Goal: Task Accomplishment & Management: Complete application form

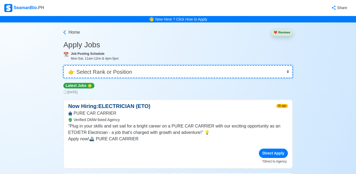
click at [128, 71] on select "👉 Select Rank or Position Master Chief Officer 2nd Officer 3rd Officer Junior O…" at bounding box center [177, 71] width 229 height 13
click at [64, 65] on select "👉 Select Rank or Position Master Chief Officer 2nd Officer 3rd Officer Junior O…" at bounding box center [177, 71] width 229 height 13
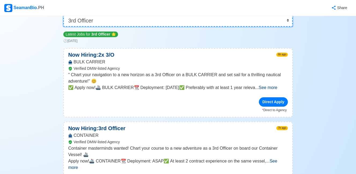
scroll to position [54, 0]
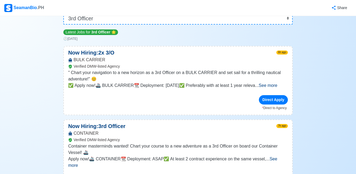
click at [275, 87] on span "See more" at bounding box center [267, 85] width 18 height 5
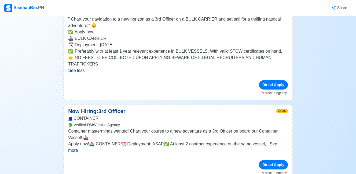
scroll to position [161, 0]
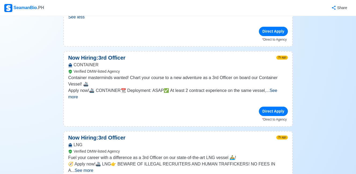
click at [277, 88] on span "See more" at bounding box center [172, 93] width 209 height 11
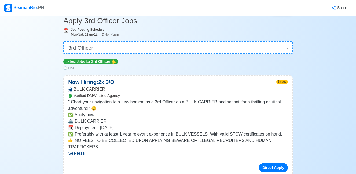
scroll to position [0, 0]
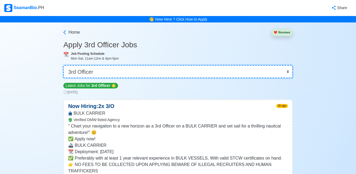
click at [275, 72] on select "👉 Select Rank or Position Master Chief Officer 2nd Officer 3rd Officer Junior O…" at bounding box center [177, 71] width 229 height 13
click at [64, 65] on select "👉 Select Rank or Position Master Chief Officer 2nd Officer 3rd Officer Junior O…" at bounding box center [177, 71] width 229 height 13
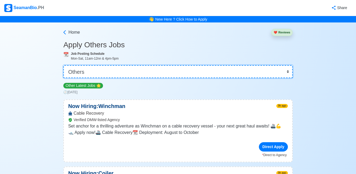
click at [248, 71] on select "👉 Select Rank or Position Master Chief Officer 2nd Officer 3rd Officer Junior O…" at bounding box center [177, 71] width 229 height 13
click at [64, 65] on select "👉 Select Rank or Position Master Chief Officer 2nd Officer 3rd Officer Junior O…" at bounding box center [177, 71] width 229 height 13
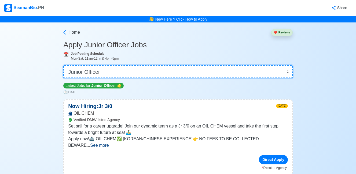
click at [245, 72] on select "👉 Select Rank or Position Master Chief Officer 2nd Officer 3rd Officer Junior O…" at bounding box center [177, 71] width 229 height 13
select select "3rd Officer"
click at [64, 65] on select "👉 Select Rank or Position Master Chief Officer 2nd Officer 3rd Officer Junior O…" at bounding box center [177, 71] width 229 height 13
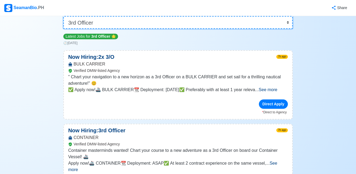
scroll to position [80, 0]
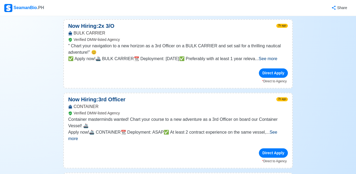
drag, startPoint x: 272, startPoint y: 148, endPoint x: 205, endPoint y: 146, distance: 66.8
click at [202, 149] on div "Direct Apply" at bounding box center [178, 153] width 220 height 9
click at [273, 133] on span "See more" at bounding box center [172, 135] width 209 height 11
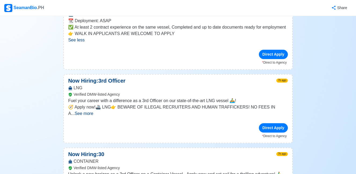
scroll to position [214, 0]
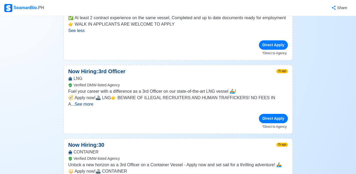
click at [93, 102] on span "See more" at bounding box center [84, 104] width 18 height 5
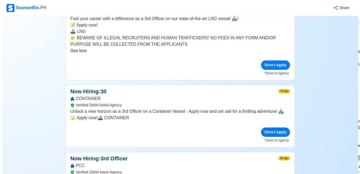
scroll to position [295, 0]
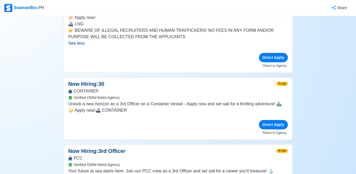
drag, startPoint x: 270, startPoint y: 125, endPoint x: 228, endPoint y: 129, distance: 42.0
click at [228, 129] on div "Direct Apply" at bounding box center [178, 124] width 220 height 9
click at [273, 127] on div "Direct Apply" at bounding box center [273, 124] width 29 height 9
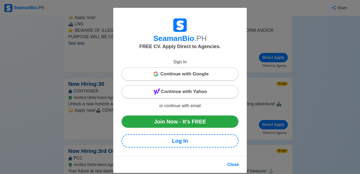
click at [174, 75] on span "Continue with Google" at bounding box center [184, 74] width 48 height 11
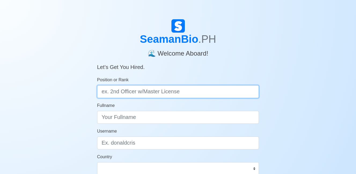
click at [133, 94] on input "Position or Rank" at bounding box center [178, 91] width 162 height 13
type input "e"
type input "3"
type input "Third Officer"
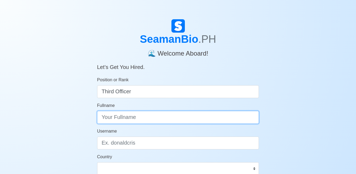
click at [129, 118] on input "Fullname" at bounding box center [178, 117] width 162 height 13
type input "j"
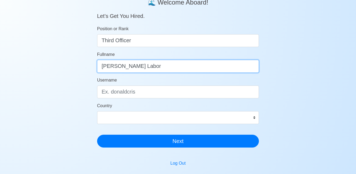
scroll to position [54, 0]
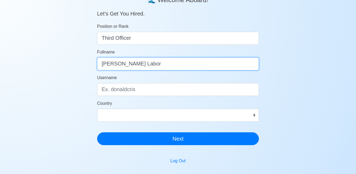
type input "Jerome A. Labor"
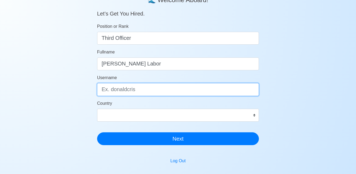
click at [153, 90] on input "Username" at bounding box center [178, 89] width 162 height 13
type input "J"
type input "Jerpzzz101"
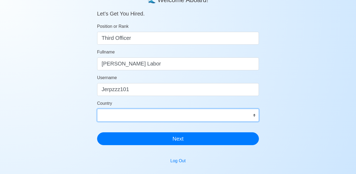
click at [157, 114] on select "Afghanistan Åland Islands Albania Algeria American Samoa Andorra Angola Anguill…" at bounding box center [178, 115] width 162 height 13
select select "PH"
click at [97, 109] on select "Afghanistan Åland Islands Albania Algeria American Samoa Andorra Angola Anguill…" at bounding box center [178, 115] width 162 height 13
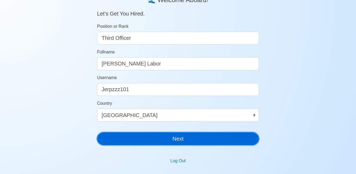
click at [170, 138] on button "Next" at bounding box center [178, 139] width 162 height 13
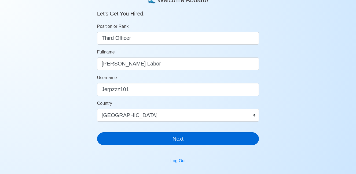
scroll to position [6, 0]
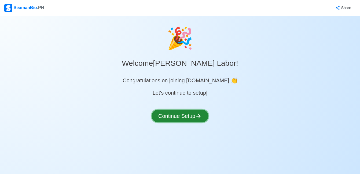
click at [185, 118] on button "Continue Setup" at bounding box center [179, 116] width 57 height 13
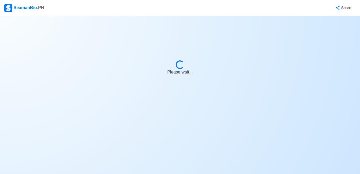
select select "Visible for Hiring"
select select "PH"
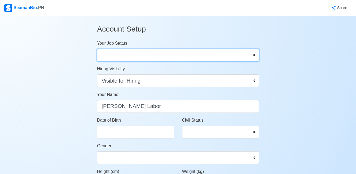
click at [203, 54] on select "Onboard Actively Looking for Job Not Looking for Job" at bounding box center [178, 55] width 162 height 13
select select "Actively Looking for Job"
click at [97, 49] on select "Onboard Actively Looking for Job Not Looking for Job" at bounding box center [178, 55] width 162 height 13
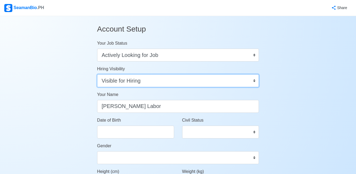
click at [160, 79] on select "Visible for Hiring Not Visible for Hiring" at bounding box center [178, 81] width 162 height 13
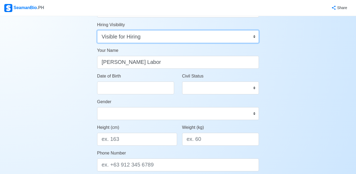
scroll to position [54, 0]
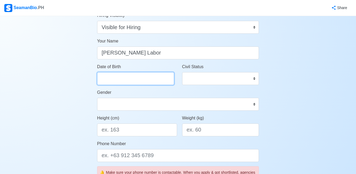
click at [150, 77] on input "Date of Birth" at bounding box center [135, 78] width 77 height 13
select select "****"
select select "******"
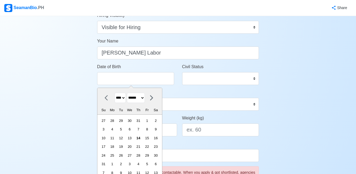
click at [122, 98] on select "**** **** **** **** **** **** **** **** **** **** **** **** **** **** **** ****…" at bounding box center [119, 98] width 11 height 10
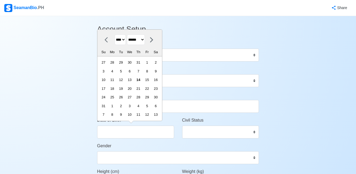
click at [125, 37] on select "**** **** **** **** **** **** **** **** **** **** **** **** **** **** **** ****…" at bounding box center [119, 40] width 11 height 10
select select "****"
click at [114, 43] on select "**** **** **** **** **** **** **** **** **** **** **** **** **** **** **** ****…" at bounding box center [119, 40] width 11 height 10
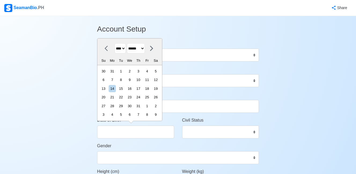
click at [145, 49] on select "******* ******** ***** ***** *** **** **** ****** ********* ******* ******** **…" at bounding box center [136, 48] width 18 height 10
select select "****"
click at [129, 43] on select "******* ******** ***** ***** *** **** **** ****** ********* ******* ******** **…" at bounding box center [136, 48] width 18 height 10
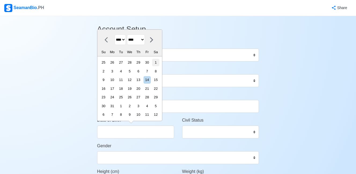
click at [159, 65] on div "1" at bounding box center [155, 62] width 7 height 7
type input "07/01/1989"
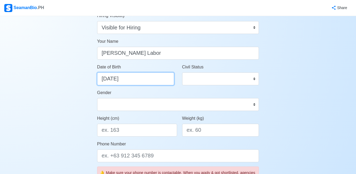
scroll to position [54, 0]
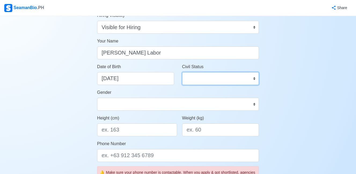
click at [211, 77] on select "Single Married Widowed Separated" at bounding box center [220, 78] width 77 height 13
select select "Married"
click at [182, 72] on select "Single Married Widowed Separated" at bounding box center [220, 78] width 77 height 13
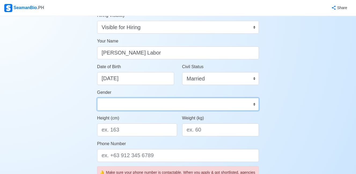
click at [187, 105] on select "Male Female" at bounding box center [178, 104] width 162 height 13
select select "[DEMOGRAPHIC_DATA]"
click at [97, 98] on select "Male Female" at bounding box center [178, 104] width 162 height 13
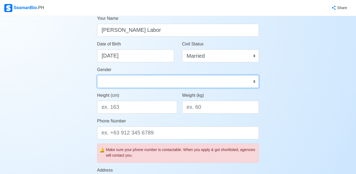
scroll to position [107, 0]
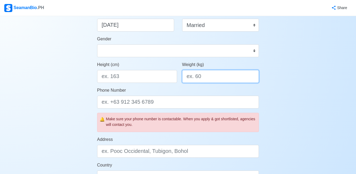
click at [206, 77] on input "Weight (kg)" at bounding box center [220, 76] width 77 height 13
type input "64"
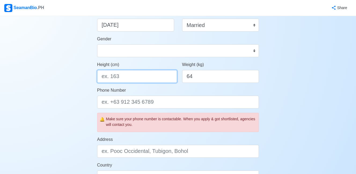
click at [153, 75] on input "Height (cm)" at bounding box center [137, 76] width 80 height 13
type input "162"
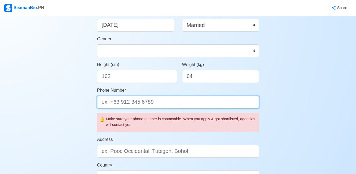
click at [143, 103] on input "Phone Number" at bounding box center [178, 102] width 162 height 13
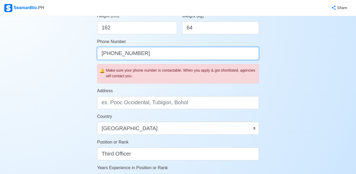
scroll to position [161, 0]
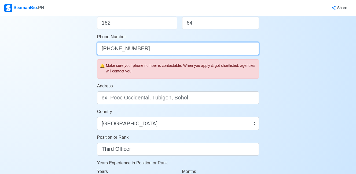
type input "[PHONE_NUMBER]"
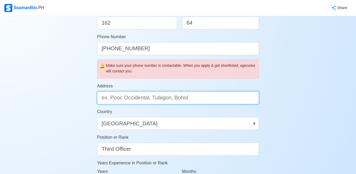
click at [147, 100] on input "Address" at bounding box center [178, 98] width 162 height 13
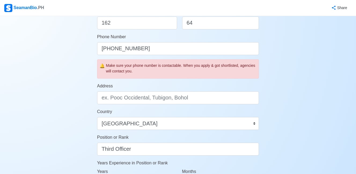
click at [214, 110] on div "Country Afghanistan Åland Islands Albania Algeria American Samoa Andorra Angola…" at bounding box center [178, 119] width 162 height 21
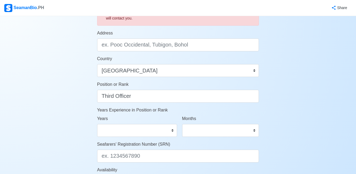
scroll to position [214, 0]
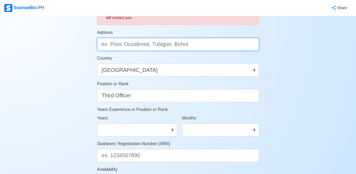
click at [129, 44] on input "Address" at bounding box center [178, 44] width 162 height 13
click at [134, 45] on input "E- Residences Sitio Naga, Poblacion Zone 1, Baybay City, Leyte" at bounding box center [178, 44] width 162 height 13
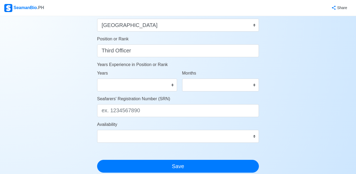
scroll to position [268, 0]
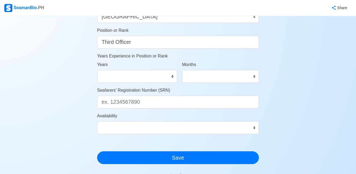
type input "E- Residences, Sitio Naga, Poblacion Zone 1, Baybay City, Leyte"
click at [126, 76] on select "0 1 2 3 4 5 6 7 8 9 10 11 12 13 14 15 16 17 18 19 20 21 22 23 24 25 26 27 28 29…" at bounding box center [137, 76] width 80 height 13
click at [97, 70] on select "0 1 2 3 4 5 6 7 8 9 10 11 12 13 14 15 16 17 18 19 20 21 22 23 24 25 26 27 28 29…" at bounding box center [137, 76] width 80 height 13
click at [201, 78] on select "0 1 2 3 4 5 6 7 8 9 10 11" at bounding box center [220, 76] width 77 height 13
click at [124, 79] on select "0 1 2 3 4 5 6 7 8 9 10 11 12 13 14 15 16 17 18 19 20 21 22 23 24 25 26 27 28 29…" at bounding box center [137, 76] width 80 height 13
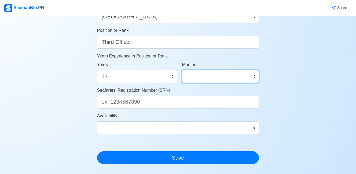
click at [203, 76] on select "0 1 2 3 4 5 6 7 8 9 10 11" at bounding box center [220, 76] width 77 height 13
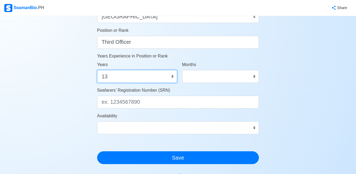
click at [153, 77] on select "0 1 2 3 4 5 6 7 8 9 10 11 12 13 14 15 16 17 18 19 20 21 22 23 24 25 26 27 28 29…" at bounding box center [137, 76] width 80 height 13
select select "1"
click at [97, 70] on select "0 1 2 3 4 5 6 7 8 9 10 11 12 13 14 15 16 17 18 19 20 21 22 23 24 25 26 27 28 29…" at bounding box center [137, 76] width 80 height 13
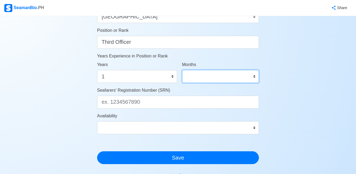
click at [218, 76] on select "0 1 2 3 4 5 6 7 8 9 10 11" at bounding box center [220, 76] width 77 height 13
select select "3"
click at [182, 70] on select "0 1 2 3 4 5 6 7 8 9 10 11" at bounding box center [220, 76] width 77 height 13
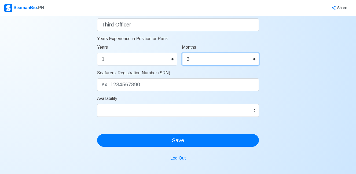
scroll to position [295, 0]
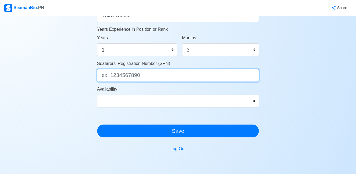
click at [157, 74] on input "Seafarers' Registration Number (SRN)" at bounding box center [178, 75] width 162 height 13
paste input "8907010082"
type input "8907010082"
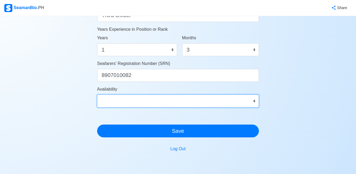
click at [134, 99] on select "Immediate Sep 2025 Oct 2025 Nov 2025 Dec 2025 Jan 2026 Feb 2026 Mar 2026 Apr 20…" at bounding box center [178, 101] width 162 height 13
select select "4102416000000"
click at [97, 95] on select "Immediate Sep 2025 Oct 2025 Nov 2025 Dec 2025 Jan 2026 Feb 2026 Mar 2026 Apr 20…" at bounding box center [178, 101] width 162 height 13
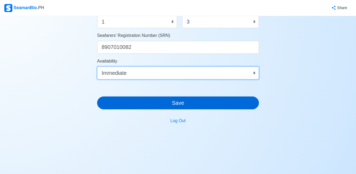
scroll to position [324, 0]
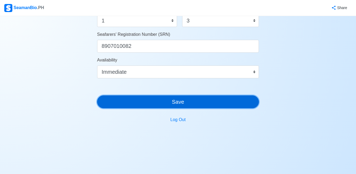
click at [180, 102] on button "Save" at bounding box center [178, 102] width 162 height 13
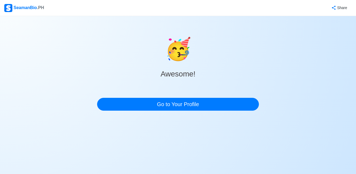
scroll to position [0, 0]
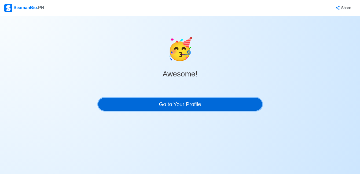
click at [184, 104] on link "Go to Your Profile" at bounding box center [180, 104] width 164 height 13
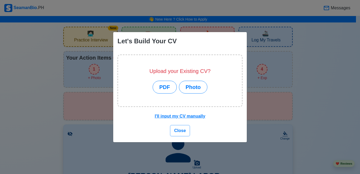
click at [181, 130] on span "Close" at bounding box center [180, 131] width 12 height 5
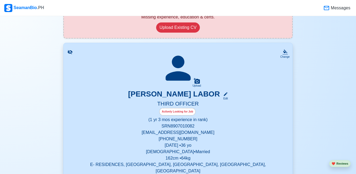
scroll to position [134, 0]
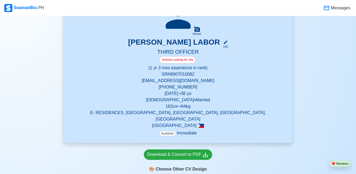
click at [202, 69] on p "(1 yr 3 mos experience in rank)" at bounding box center [178, 68] width 216 height 6
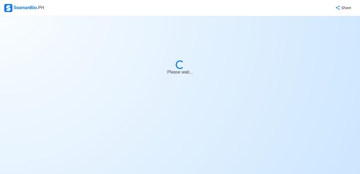
select select "Actively Looking for Job"
select select "Visible for Hiring"
select select "Married"
select select "[DEMOGRAPHIC_DATA]"
select select "PH"
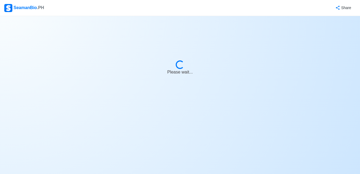
select select "1"
select select "3"
select select "4102416000000"
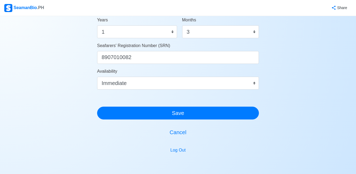
scroll to position [343, 0]
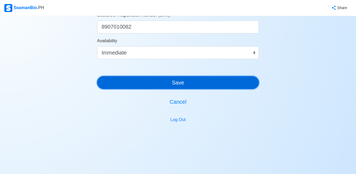
click at [185, 84] on button "Save" at bounding box center [178, 82] width 162 height 13
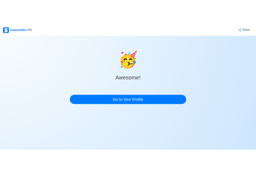
scroll to position [0, 0]
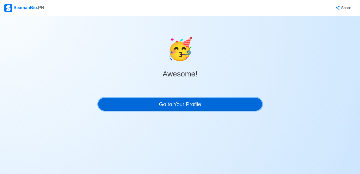
click at [187, 104] on link "Go to Your Profile" at bounding box center [180, 104] width 164 height 13
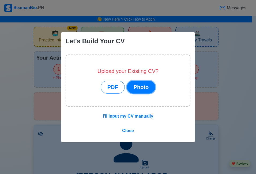
click at [139, 86] on button "Photo" at bounding box center [141, 87] width 29 height 13
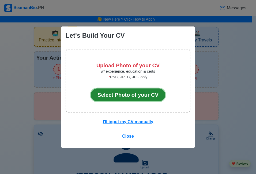
click at [129, 96] on button "Select Photo of your CV" at bounding box center [128, 95] width 75 height 13
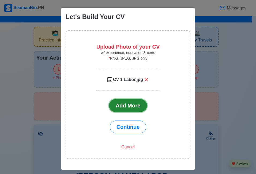
click at [125, 107] on button "Add More" at bounding box center [128, 105] width 38 height 13
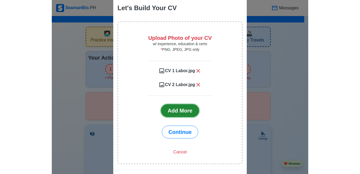
scroll to position [17, 0]
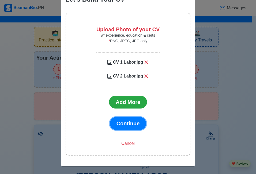
click at [129, 126] on span "Continue" at bounding box center [128, 124] width 23 height 6
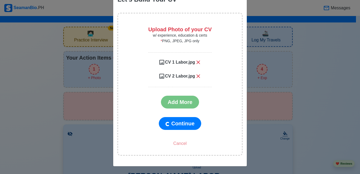
scroll to position [0, 0]
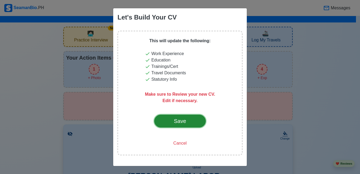
click at [178, 123] on div "Save" at bounding box center [179, 121] width 25 height 8
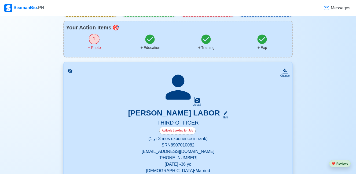
scroll to position [27, 0]
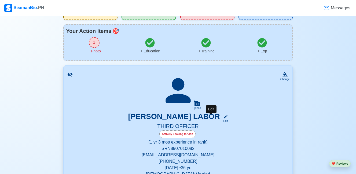
click at [223, 118] on icon at bounding box center [225, 116] width 5 height 5
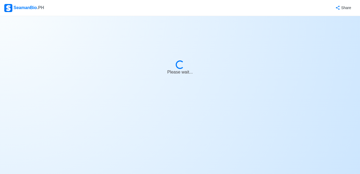
select select "Actively Looking for Job"
select select "Visible for Hiring"
select select "Married"
select select "[DEMOGRAPHIC_DATA]"
select select "PH"
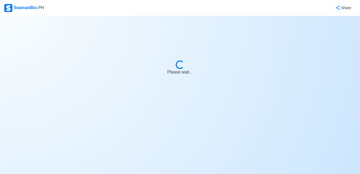
select select "1"
select select "3"
select select "4102416000000"
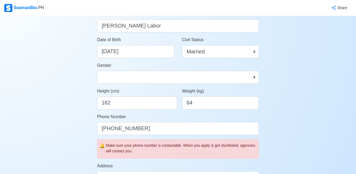
scroll to position [80, 0]
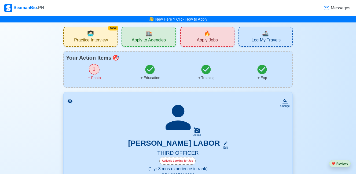
click at [93, 69] on div "1" at bounding box center [94, 69] width 11 height 11
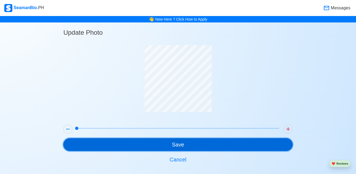
click at [178, 144] on button "Save" at bounding box center [177, 145] width 229 height 13
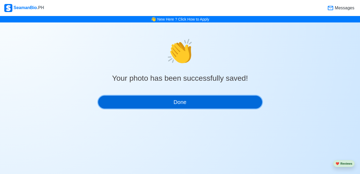
click at [180, 103] on button "Done" at bounding box center [180, 102] width 164 height 13
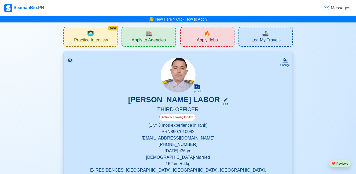
click at [70, 61] on icon at bounding box center [70, 60] width 5 height 4
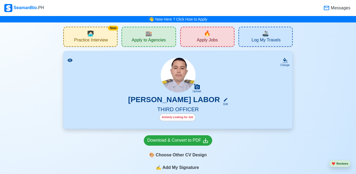
click at [71, 61] on icon at bounding box center [69, 60] width 5 height 5
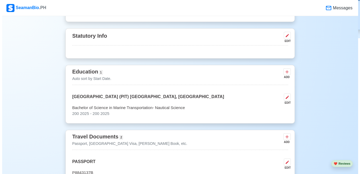
scroll to position [268, 0]
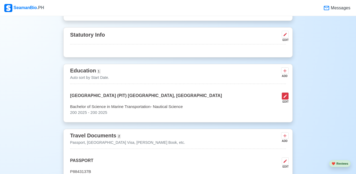
click at [285, 94] on icon at bounding box center [285, 96] width 4 height 4
select select "2025"
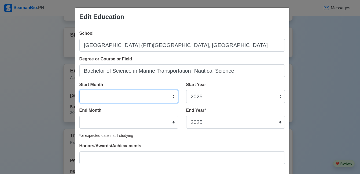
click at [162, 95] on select "January February March April May June July August September October November De…" at bounding box center [128, 96] width 99 height 13
select select "July"
click at [79, 90] on select "January February March April May June July August September October November De…" at bounding box center [128, 96] width 99 height 13
type input "[GEOGRAPHIC_DATA] (PIT)[GEOGRAPHIC_DATA], [GEOGRAPHIC_DATA]"
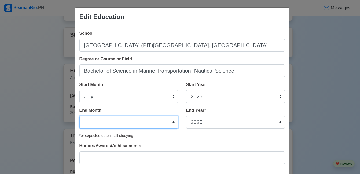
click at [163, 123] on select "January February March April May June July August September October November De…" at bounding box center [128, 122] width 99 height 13
select select "September"
click at [79, 116] on select "January February March April May June July August September October November De…" at bounding box center [128, 122] width 99 height 13
type input "[GEOGRAPHIC_DATA] (PIT)[GEOGRAPHIC_DATA], [GEOGRAPHIC_DATA]"
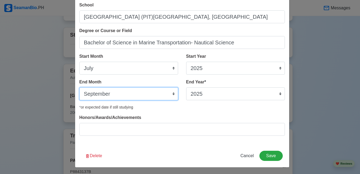
scroll to position [29, 0]
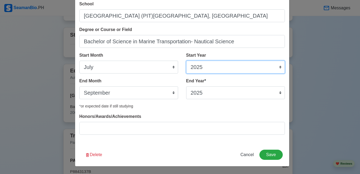
click at [203, 67] on select "2025 2024 2023 2022 2021 2020 2019 2018 2017 2016 2015 2014 2013 2012 2011 2010…" at bounding box center [235, 67] width 99 height 13
select select "2005"
click at [186, 61] on select "2025 2024 2023 2022 2021 2020 2019 2018 2017 2016 2015 2014 2013 2012 2011 2010…" at bounding box center [235, 67] width 99 height 13
type input "[GEOGRAPHIC_DATA] (PIT)[GEOGRAPHIC_DATA], [GEOGRAPHIC_DATA]"
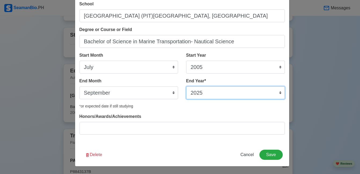
click at [266, 93] on select "2035 2034 2033 2032 2031 2030 2029 2028 2027 2026 2025 2024 2023 2022 2021 2020…" at bounding box center [235, 93] width 99 height 13
select select "2009"
click at [186, 87] on select "2035 2034 2033 2032 2031 2030 2029 2028 2027 2026 2025 2024 2023 2022 2021 2020…" at bounding box center [235, 93] width 99 height 13
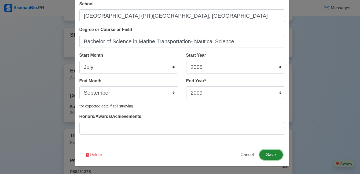
click at [270, 156] on button "Save" at bounding box center [270, 155] width 23 height 10
type input "[GEOGRAPHIC_DATA] (PIT)[GEOGRAPHIC_DATA], [GEOGRAPHIC_DATA]"
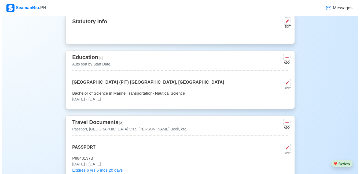
scroll to position [268, 0]
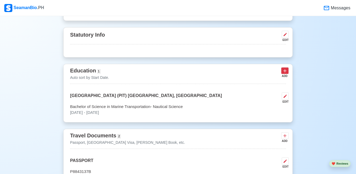
click at [286, 68] on icon at bounding box center [284, 70] width 5 height 5
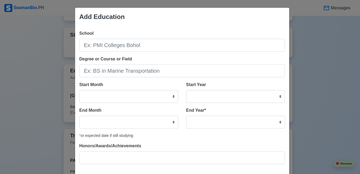
click at [318, 52] on div "Add Education School Degree or Course or Field Start Month January February Mar…" at bounding box center [180, 87] width 360 height 174
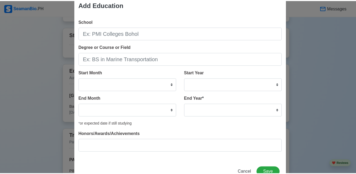
scroll to position [29, 0]
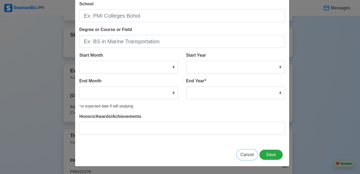
click at [246, 154] on span "Cancel" at bounding box center [246, 155] width 13 height 5
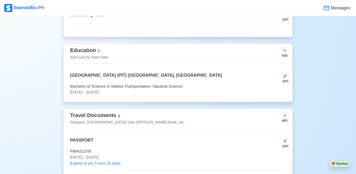
scroll to position [322, 0]
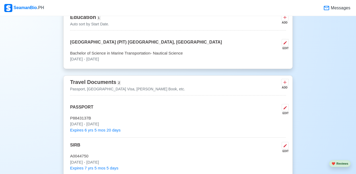
click at [124, 87] on p "Passport, [GEOGRAPHIC_DATA] Visa, [PERSON_NAME] Book, etc." at bounding box center [127, 90] width 115 height 6
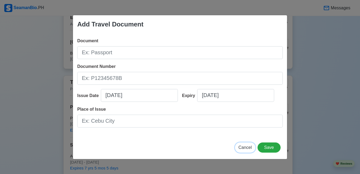
click at [246, 150] on span "Cancel" at bounding box center [244, 148] width 13 height 5
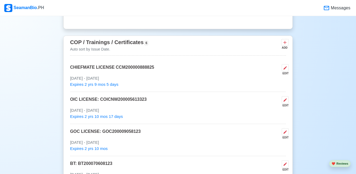
scroll to position [590, 0]
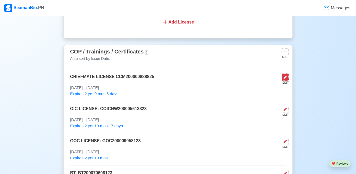
click at [285, 75] on icon at bounding box center [285, 77] width 4 height 4
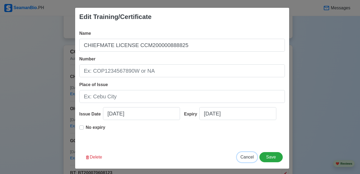
click at [246, 158] on span "Cancel" at bounding box center [246, 157] width 13 height 5
type input "[DATE]"
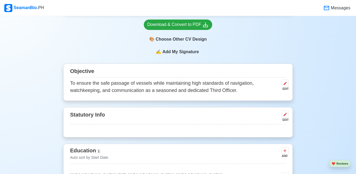
scroll to position [188, 0]
click at [282, 81] on button at bounding box center [284, 83] width 7 height 7
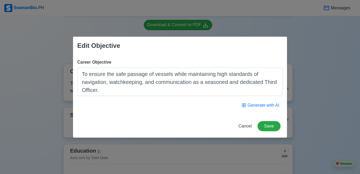
drag, startPoint x: 82, startPoint y: 73, endPoint x: 106, endPoint y: 92, distance: 29.8
click at [106, 92] on textarea "To ensure the safe passage of vessels while maintaining high standards of navig…" at bounding box center [179, 82] width 205 height 28
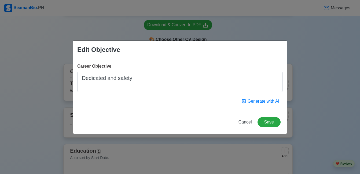
type textarea "Dedicated and safety"
click at [247, 123] on span "Cancel" at bounding box center [244, 122] width 13 height 5
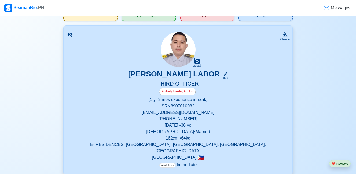
scroll to position [0, 0]
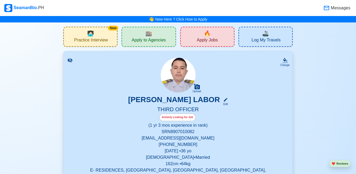
click at [202, 38] on span "Apply Jobs" at bounding box center [206, 41] width 21 height 7
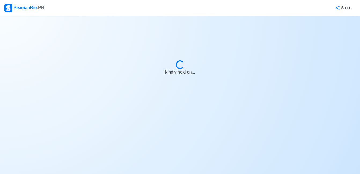
select select "3rd Officer"
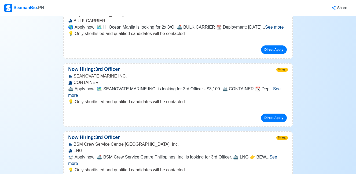
scroll to position [107, 0]
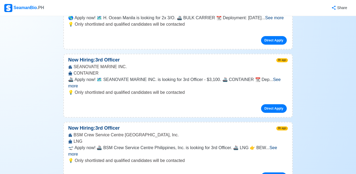
click at [278, 80] on span "See more" at bounding box center [174, 82] width 212 height 11
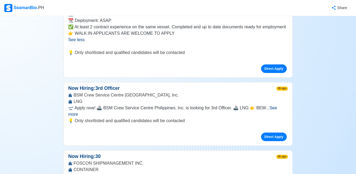
scroll to position [188, 0]
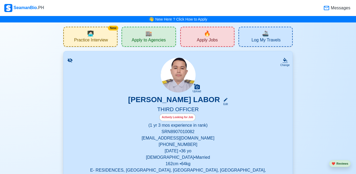
click at [153, 35] on div "🏬 Apply to Agencies" at bounding box center [148, 37] width 54 height 20
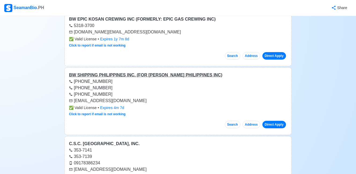
scroll to position [1340, 0]
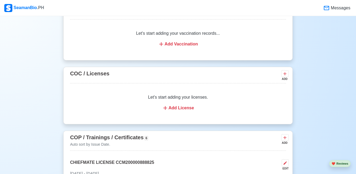
scroll to position [536, 0]
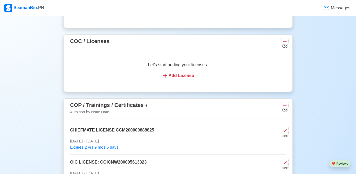
click at [185, 73] on div "Add License" at bounding box center [177, 76] width 203 height 6
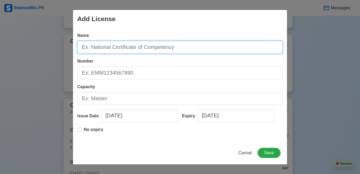
click at [109, 49] on input "Name" at bounding box center [179, 47] width 205 height 13
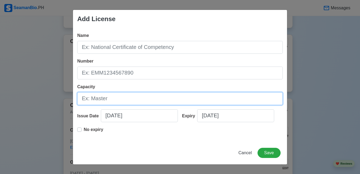
click at [107, 100] on input "Capacity" at bounding box center [179, 98] width 205 height 13
type input "c"
type input "Chiefmate"
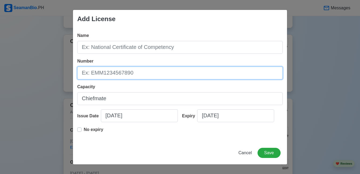
click at [108, 74] on input "Number" at bounding box center [179, 73] width 205 height 13
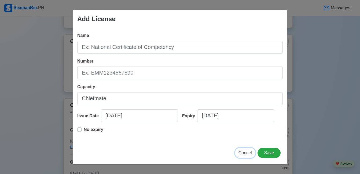
click at [244, 152] on span "Cancel" at bounding box center [244, 153] width 13 height 5
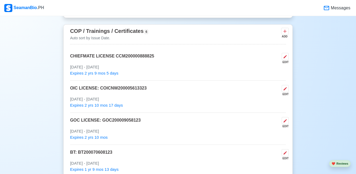
scroll to position [616, 0]
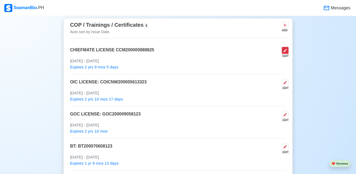
click at [287, 47] on button at bounding box center [284, 50] width 7 height 7
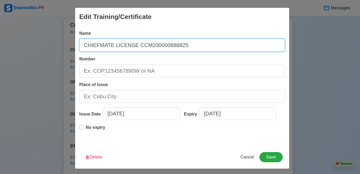
drag, startPoint x: 132, startPoint y: 46, endPoint x: 177, endPoint y: 47, distance: 45.3
click at [177, 47] on input "CHIEFMATE LICENSE CCM200000888825" at bounding box center [181, 45] width 205 height 13
type input "CHIEFMATE LICENSE"
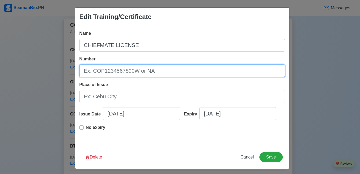
click at [102, 74] on input "Number" at bounding box center [181, 71] width 205 height 13
paste input "CCM200000888825"
type input "CCM200000888825"
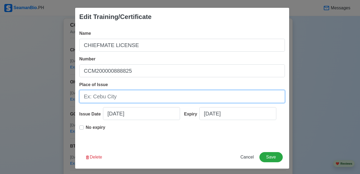
click at [137, 95] on input "Place of Issue" at bounding box center [181, 96] width 205 height 13
type input "MARINA MANILA"
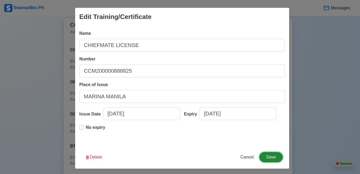
click at [270, 156] on button "Save" at bounding box center [270, 158] width 23 height 10
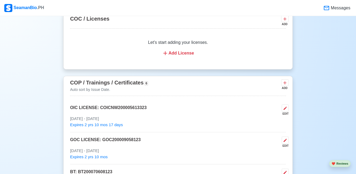
scroll to position [590, 0]
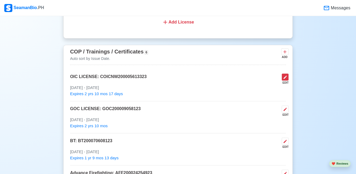
click at [284, 76] on icon at bounding box center [284, 77] width 3 height 3
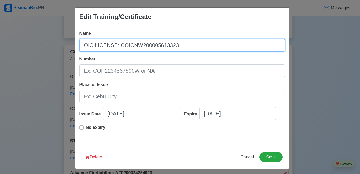
drag, startPoint x: 113, startPoint y: 45, endPoint x: 169, endPoint y: 46, distance: 55.5
click at [172, 46] on input "OIC LICENSE: COICNW200005613323" at bounding box center [181, 45] width 205 height 13
type input "OIC LICENSE:"
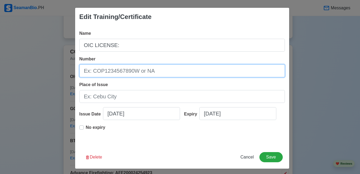
click at [98, 73] on input "Number" at bounding box center [181, 71] width 205 height 13
paste input "COICNW200005613323"
click at [84, 74] on input "COICNW200005613323" at bounding box center [181, 71] width 205 height 13
type input "COICNW200005613323"
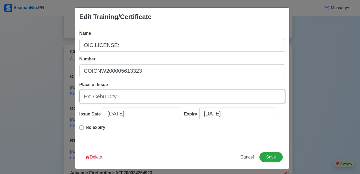
click at [95, 98] on input "Place of Issue" at bounding box center [181, 96] width 205 height 13
type input "MARINA MANILA"
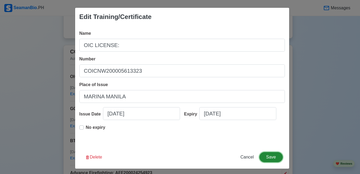
click at [267, 157] on button "Save" at bounding box center [270, 158] width 23 height 10
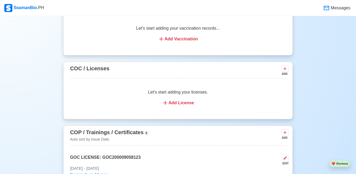
scroll to position [509, 0]
click at [183, 99] on div "Add License" at bounding box center [177, 102] width 203 height 6
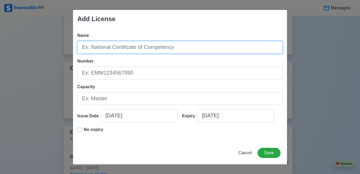
click at [133, 48] on input "Name" at bounding box center [179, 47] width 205 height 13
type input "CHIEFMATE LICENSE"
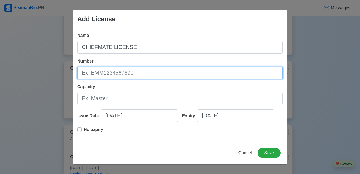
click at [103, 76] on input "Number" at bounding box center [179, 73] width 205 height 13
type input "CCM200000888825"
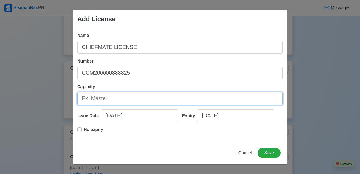
click at [117, 100] on input "Capacity" at bounding box center [179, 98] width 205 height 13
type input "Chiefmate"
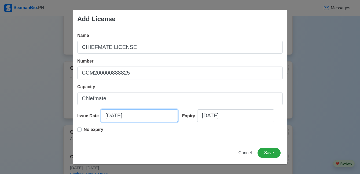
click at [118, 116] on input "[DATE]" at bounding box center [139, 116] width 77 height 13
select select "****"
select select "******"
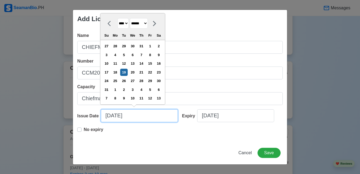
click at [110, 116] on input "[DATE]" at bounding box center [139, 116] width 77 height 13
type input "[DATE]"
select select "***"
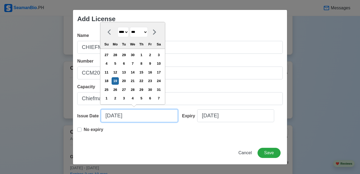
type input "[DATE]"
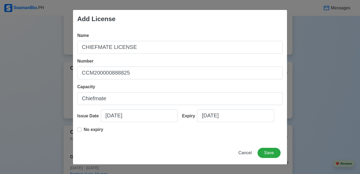
click at [160, 137] on div "No expiry" at bounding box center [179, 132] width 205 height 11
click at [232, 116] on input "[DATE]" at bounding box center [235, 116] width 77 height 13
select select "****"
select select "******"
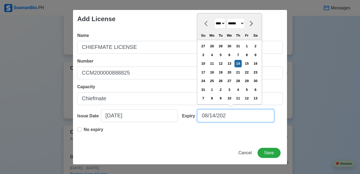
type input "[DATE]"
select select "****"
type input "[DATE]"
select select "****"
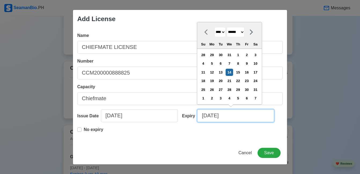
click at [216, 116] on input "[DATE]" at bounding box center [235, 116] width 77 height 13
click at [215, 116] on input "[DATE]" at bounding box center [235, 116] width 77 height 13
click at [207, 116] on input "[DATE]" at bounding box center [235, 116] width 77 height 13
type input "[DATE]"
select select "***"
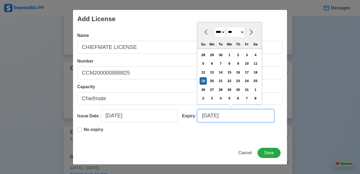
type input "[DATE]"
click at [196, 152] on div "Cancel Save" at bounding box center [180, 156] width 214 height 17
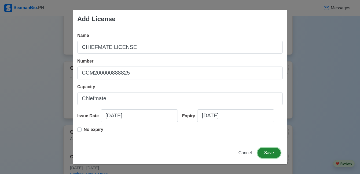
click at [273, 155] on button "Save" at bounding box center [268, 153] width 23 height 10
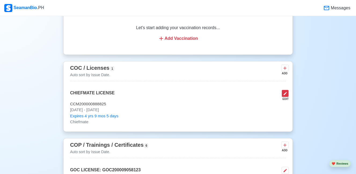
click at [284, 92] on icon at bounding box center [284, 93] width 3 height 3
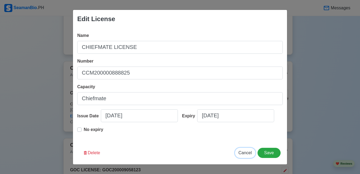
click at [249, 155] on span "Cancel" at bounding box center [244, 153] width 13 height 5
type input "[DATE]"
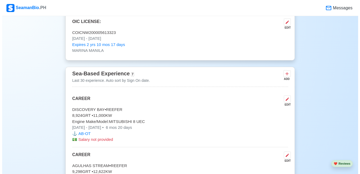
scroll to position [858, 0]
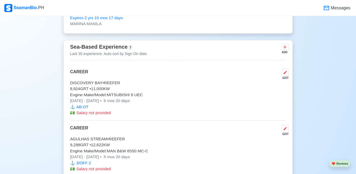
click at [83, 104] on p "⚓️ AB-OT" at bounding box center [178, 107] width 216 height 6
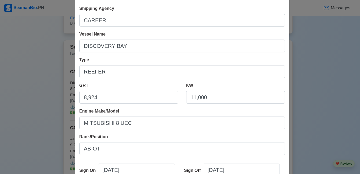
scroll to position [0, 0]
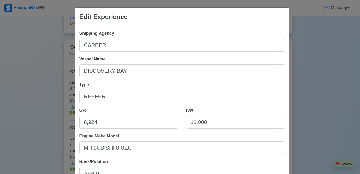
click at [314, 53] on div "Edit Experience Shipping Agency CAREER Vessel Name DISCOVERY BAY Type REEFER GR…" at bounding box center [180, 87] width 360 height 174
click at [16, 25] on div "Edit Experience Shipping Agency CAREER Vessel Name DISCOVERY BAY Type REEFER GR…" at bounding box center [180, 87] width 360 height 174
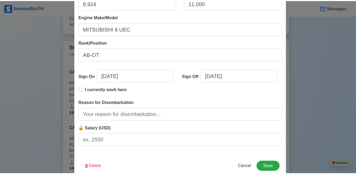
scroll to position [131, 0]
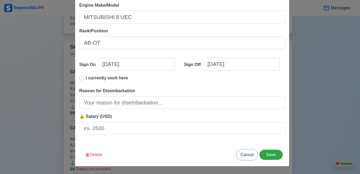
click at [248, 156] on span "Cancel" at bounding box center [246, 155] width 13 height 5
type input "[DATE]"
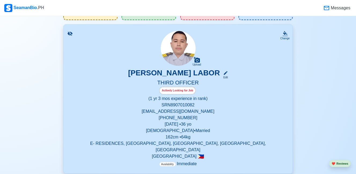
scroll to position [0, 0]
